Goal: Use online tool/utility

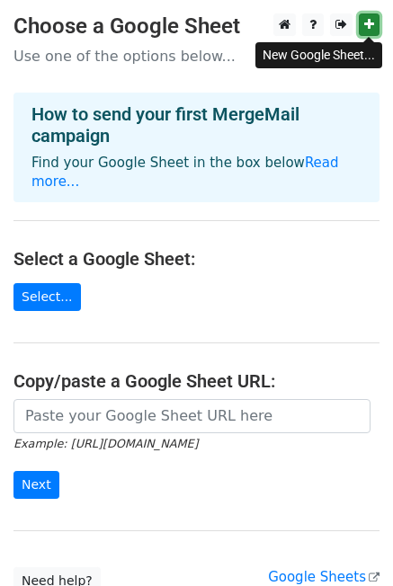
click at [367, 26] on icon at bounding box center [369, 24] width 10 height 13
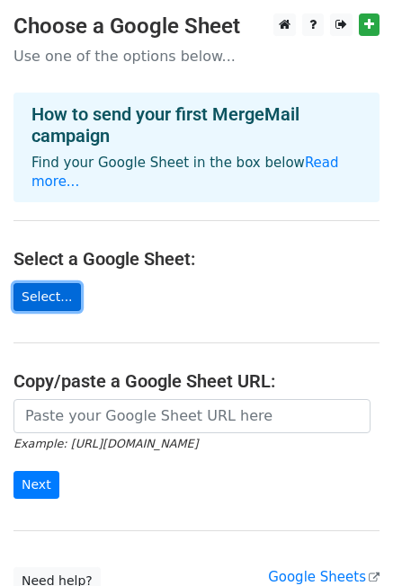
click at [54, 283] on link "Select..." at bounding box center [46, 297] width 67 height 28
click at [46, 283] on link "Select..." at bounding box center [46, 297] width 67 height 28
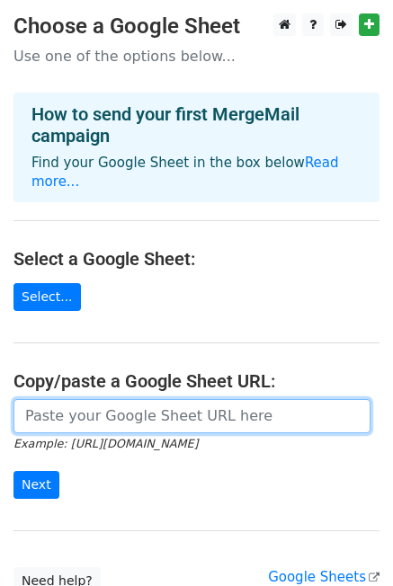
click at [94, 407] on input "url" at bounding box center [191, 416] width 357 height 34
paste input "[URL][DOMAIN_NAME]"
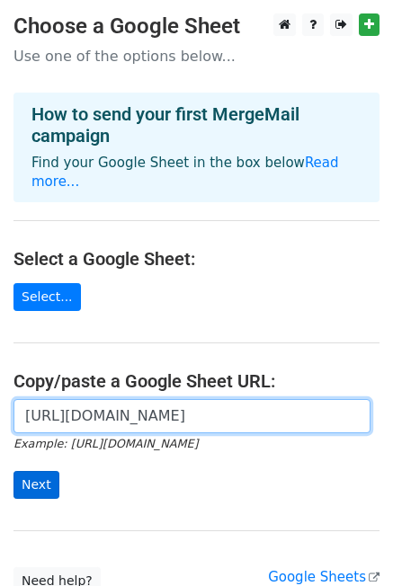
type input "[URL][DOMAIN_NAME]"
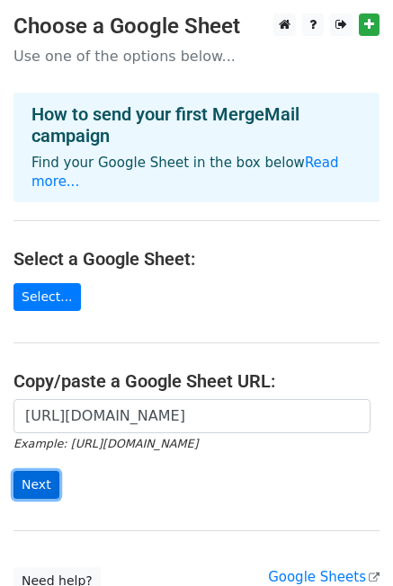
click at [40, 471] on input "Next" at bounding box center [36, 485] width 46 height 28
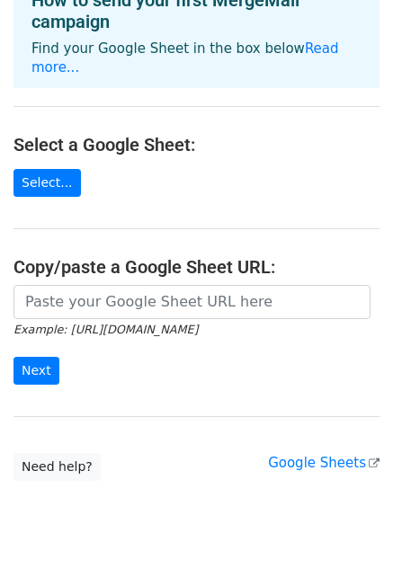
scroll to position [40, 0]
